Goal: Task Accomplishment & Management: Complete application form

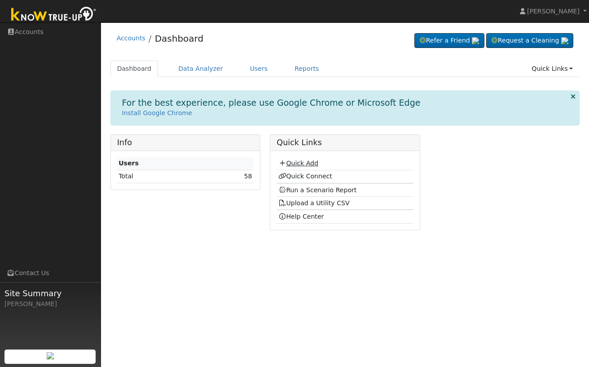
click at [298, 161] on link "Quick Add" at bounding box center [298, 163] width 40 height 7
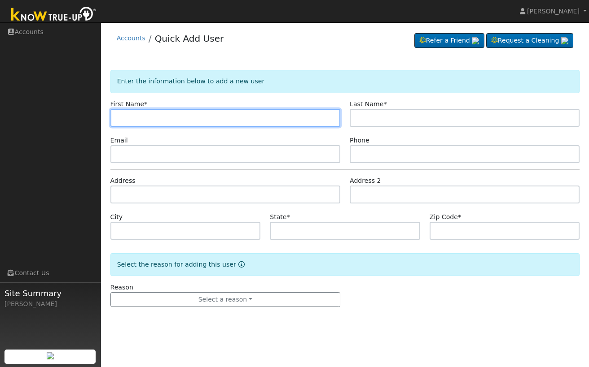
click at [157, 111] on input "text" at bounding box center [225, 118] width 230 height 18
paste input "[PERSON_NAME]"
type input "[PERSON_NAME]"
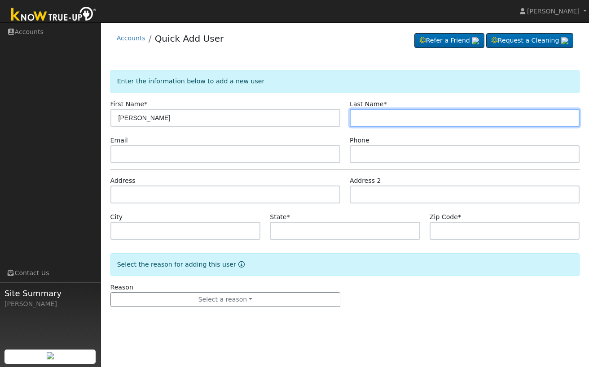
paste input "[PERSON_NAME]"
type input "[PERSON_NAME]"
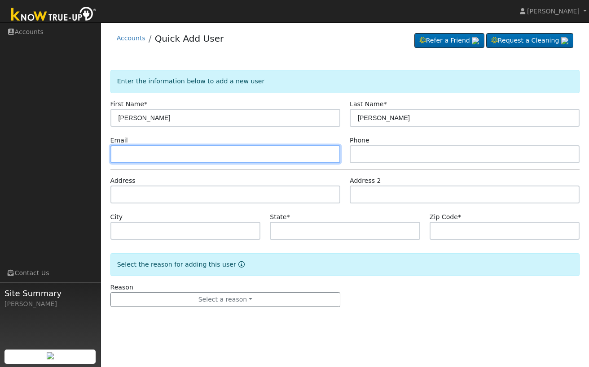
paste input "[DOMAIN_NAME][EMAIL_ADDRESS][DOMAIN_NAME]"
type input "[DOMAIN_NAME][EMAIL_ADDRESS][DOMAIN_NAME]"
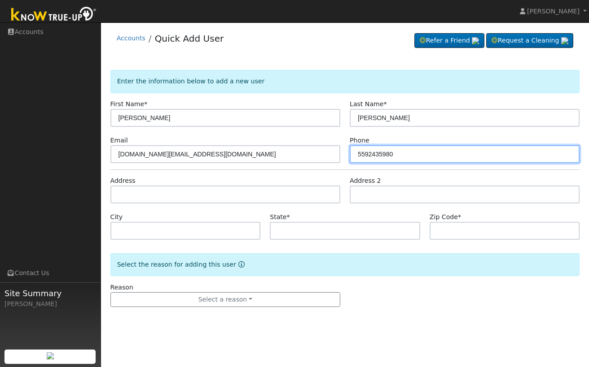
type input "5592435980"
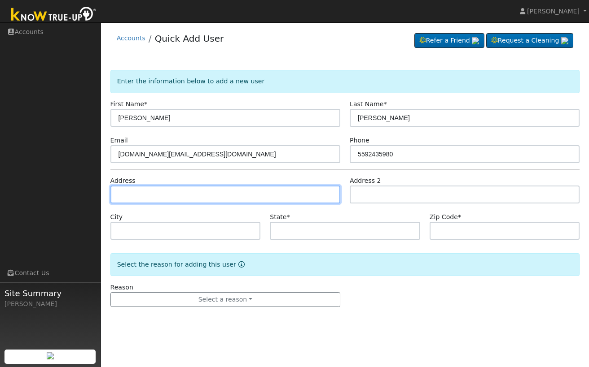
paste input "[STREET_ADDRESS][PERSON_NAME]"
type input "[STREET_ADDRESS][PERSON_NAME]"
type input "[GEOGRAPHIC_DATA]"
type input "CA"
type input "93722"
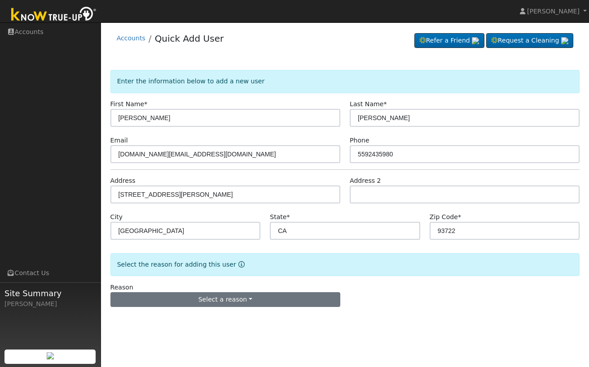
click at [211, 301] on button "Select a reason" at bounding box center [225, 299] width 230 height 15
click at [183, 314] on link "New lead" at bounding box center [160, 318] width 99 height 13
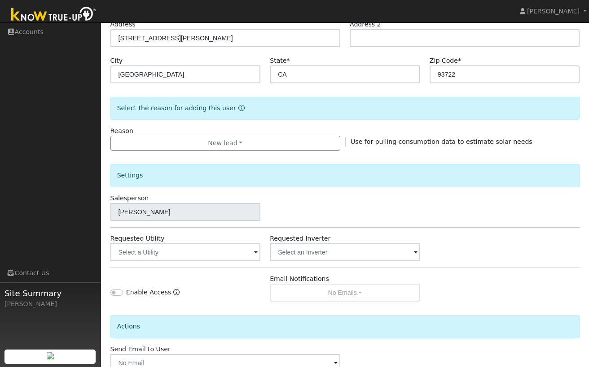
scroll to position [212, 0]
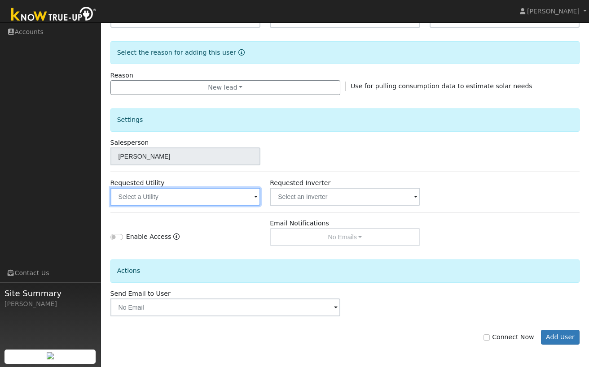
click at [183, 196] on input "text" at bounding box center [185, 197] width 150 height 18
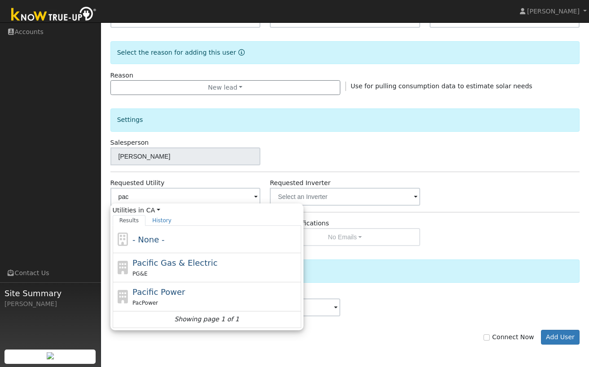
click at [178, 262] on span "Pacific Gas & Electric" at bounding box center [174, 262] width 85 height 9
type input "Pacific Gas & Electric"
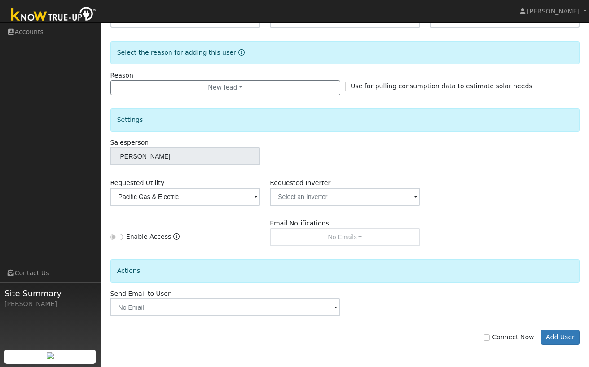
click at [249, 285] on div "Actions" at bounding box center [344, 274] width 479 height 29
click at [489, 337] on input "Connect Now" at bounding box center [486, 338] width 6 height 6
checkbox input "true"
click at [568, 336] on button "Add User" at bounding box center [560, 337] width 39 height 15
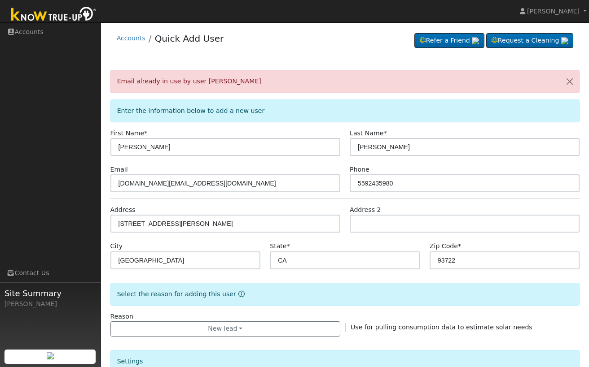
scroll to position [17, 0]
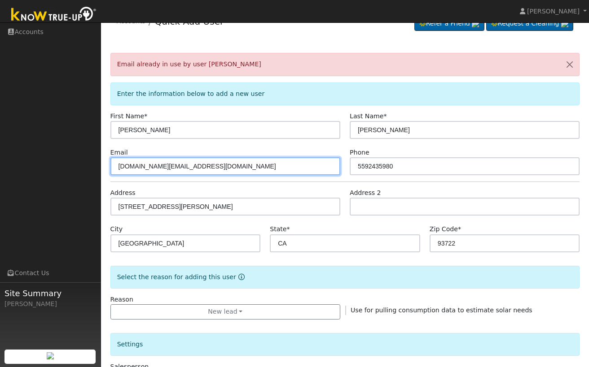
click at [152, 165] on input "[DOMAIN_NAME][EMAIL_ADDRESS][DOMAIN_NAME]" at bounding box center [225, 166] width 230 height 18
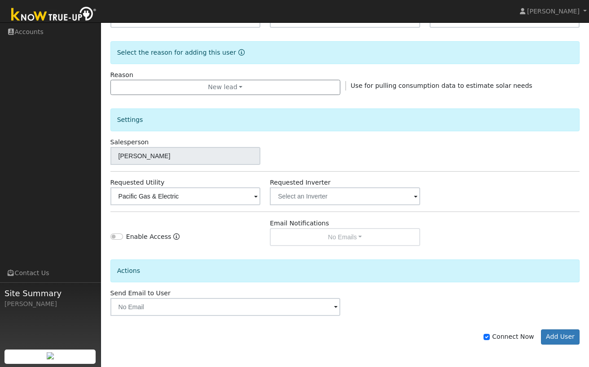
scroll to position [241, 0]
type input "[EMAIL_ADDRESS][DOMAIN_NAME]"
click at [554, 337] on button "Add User" at bounding box center [560, 337] width 39 height 15
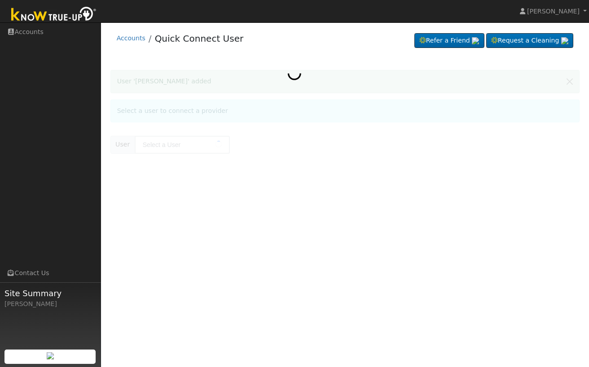
type input "[PERSON_NAME]"
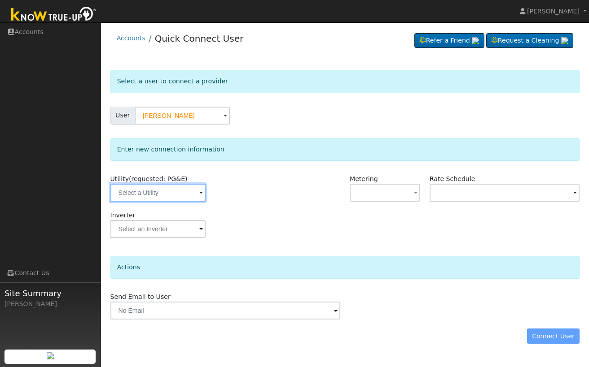
click at [172, 192] on input "text" at bounding box center [157, 193] width 95 height 18
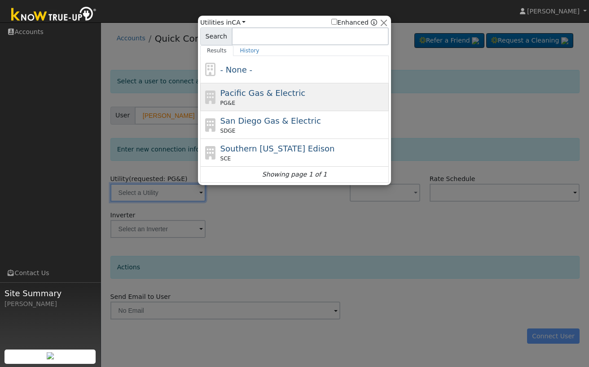
click at [264, 103] on div "PG&E" at bounding box center [303, 103] width 166 height 8
type input "PG&E"
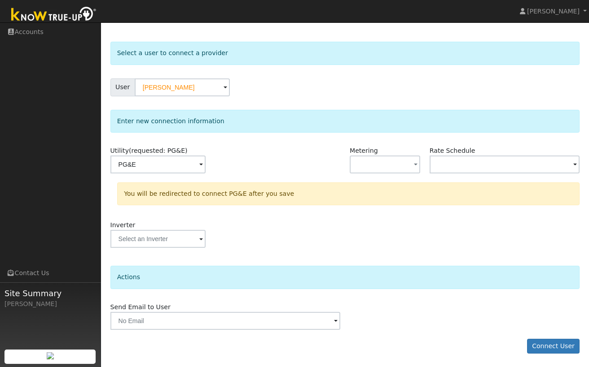
scroll to position [28, 0]
click at [547, 346] on button "Connect User" at bounding box center [553, 347] width 53 height 15
